Goal: Information Seeking & Learning: Compare options

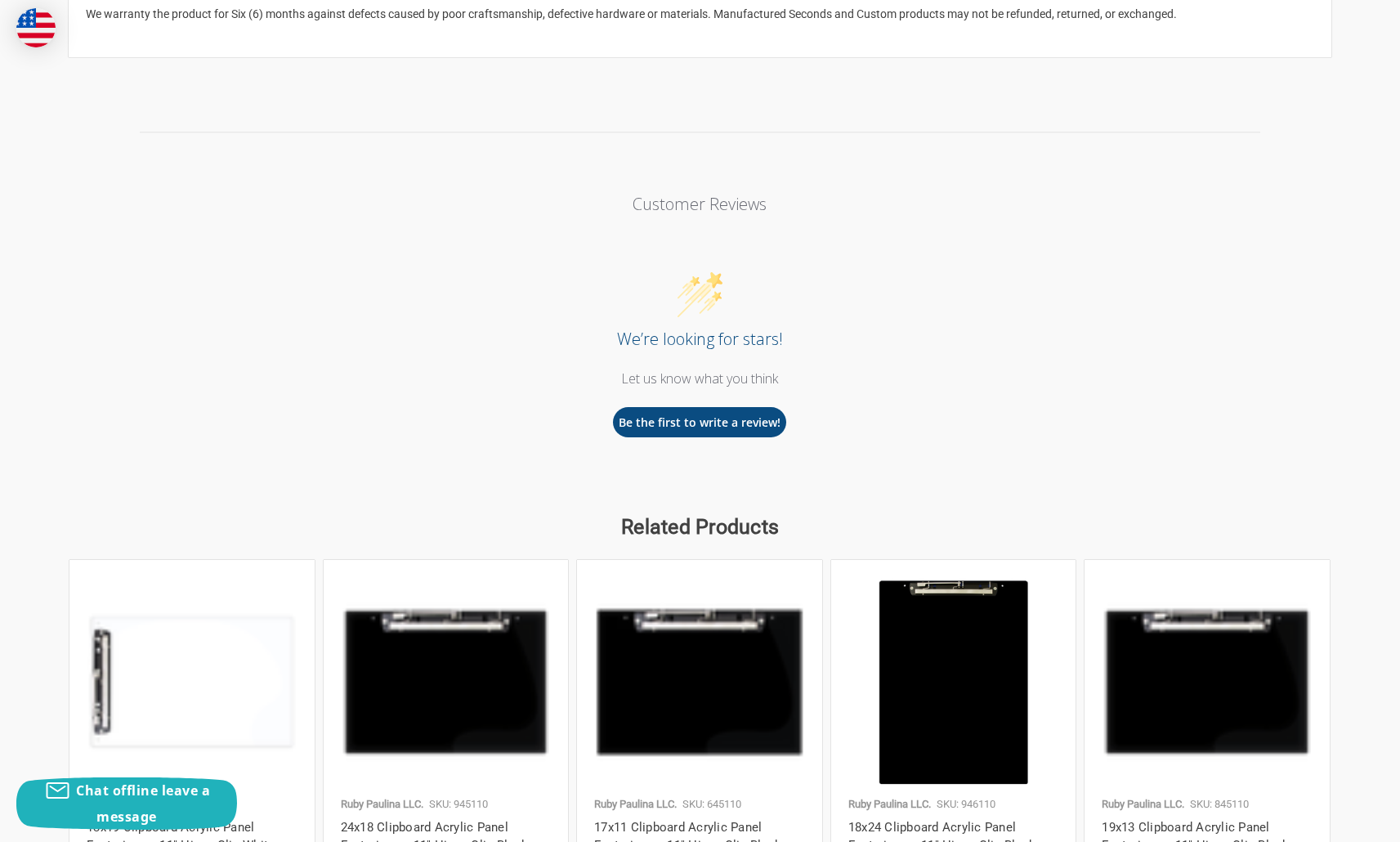
scroll to position [2525, 0]
